Goal: Find specific fact

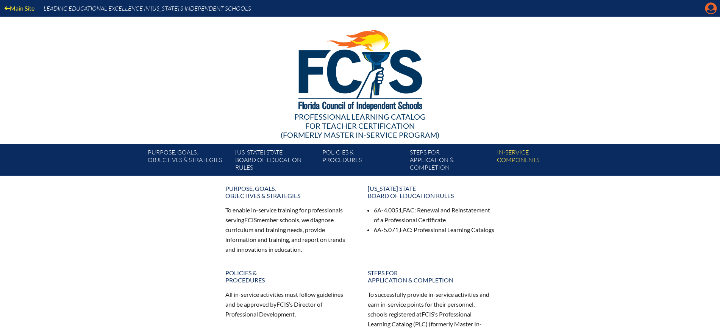
click at [708, 3] on icon "Manage Account" at bounding box center [711, 8] width 12 height 12
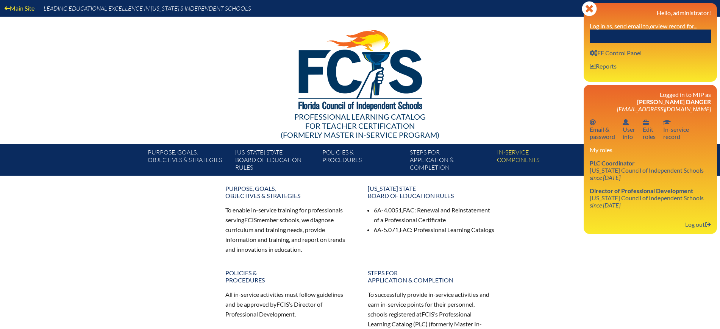
click at [692, 34] on input "text" at bounding box center [650, 37] width 121 height 14
paste input "[PERSON_NAME]"
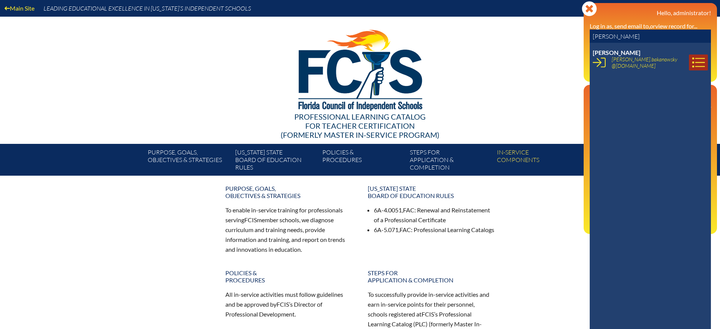
type input "[PERSON_NAME]"
drag, startPoint x: 694, startPoint y: 63, endPoint x: 703, endPoint y: 66, distance: 9.6
click at [694, 63] on icon at bounding box center [698, 62] width 13 height 13
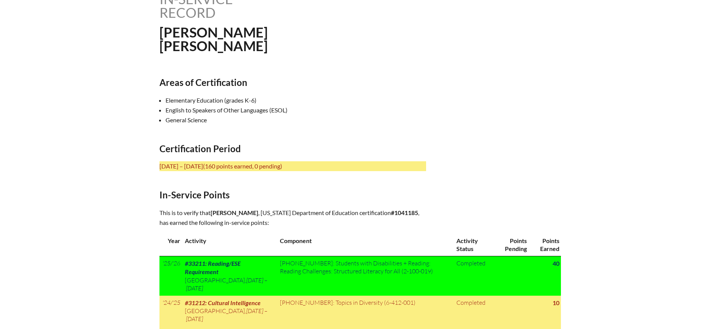
scroll to position [237, 0]
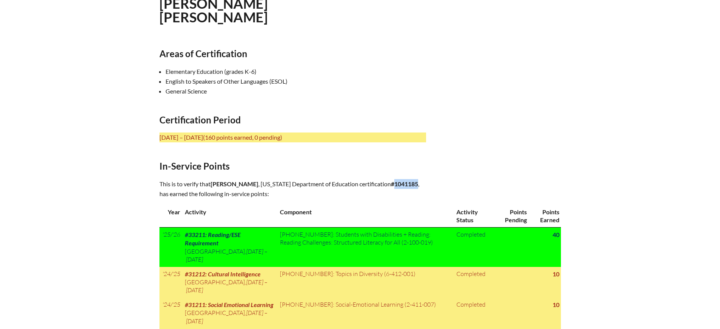
drag, startPoint x: 310, startPoint y: 192, endPoint x: 285, endPoint y: 191, distance: 25.0
click at [285, 191] on p "This is to verify that [PERSON_NAME] , [US_STATE] Department of Education certi…" at bounding box center [292, 189] width 267 height 20
copy b "1041185"
